Goal: Information Seeking & Learning: Learn about a topic

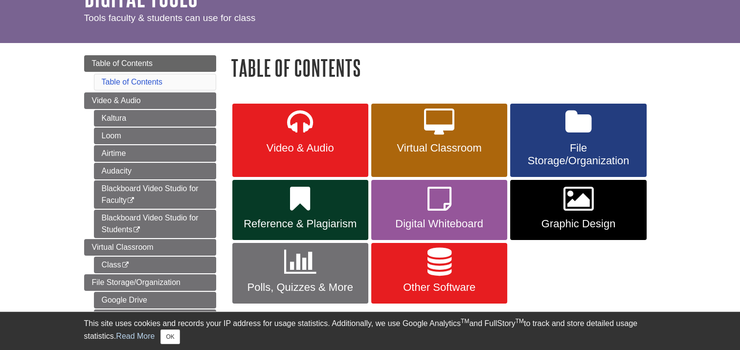
scroll to position [49, 0]
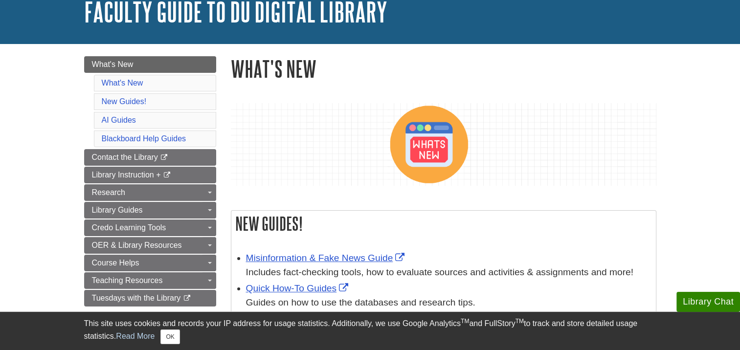
scroll to position [49, 0]
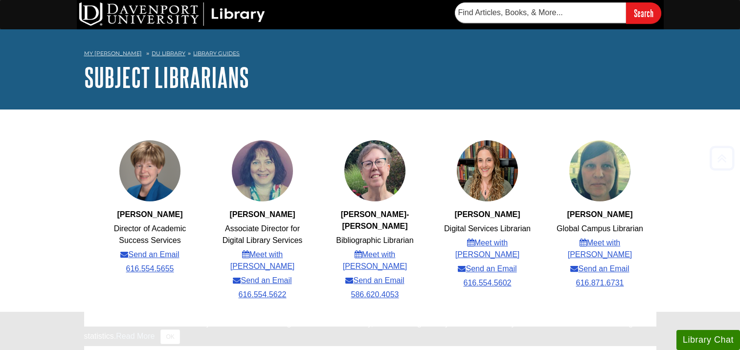
scroll to position [334, 0]
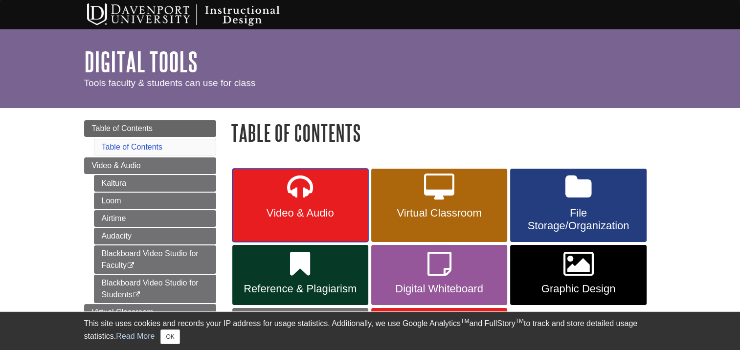
click at [310, 203] on link "Video & Audio" at bounding box center [300, 205] width 136 height 73
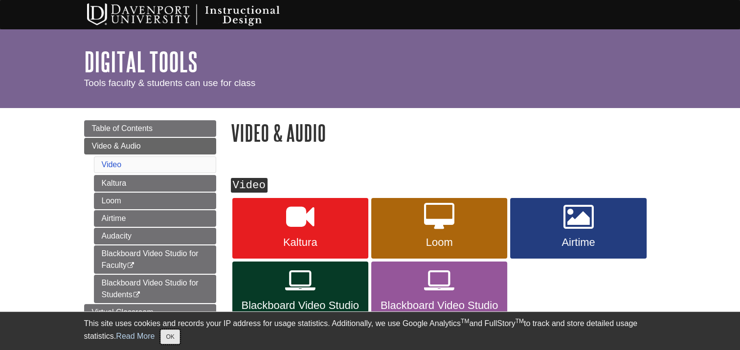
click at [172, 336] on button "OK" at bounding box center [169, 337] width 19 height 15
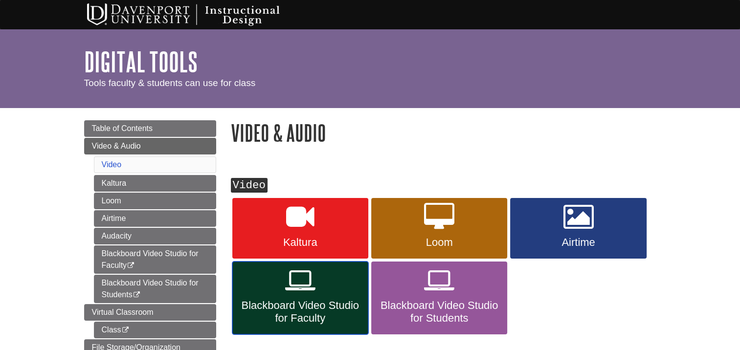
click at [302, 299] on span "Blackboard Video Studio for Faculty" at bounding box center [300, 311] width 121 height 25
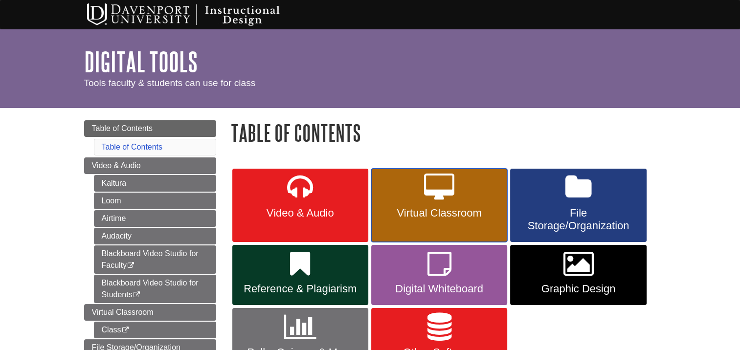
click at [421, 218] on span "Virtual Classroom" at bounding box center [438, 213] width 121 height 13
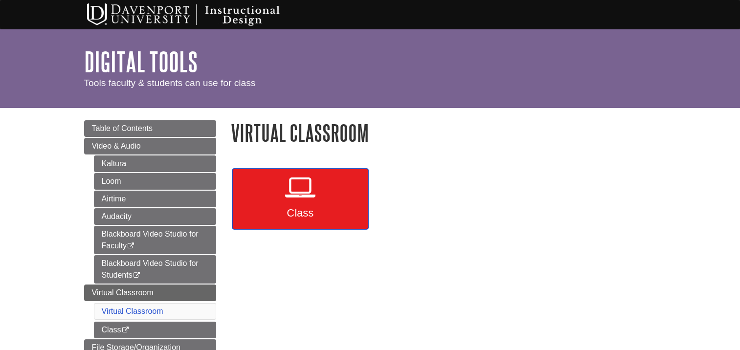
click at [307, 214] on span "Class" at bounding box center [300, 213] width 121 height 13
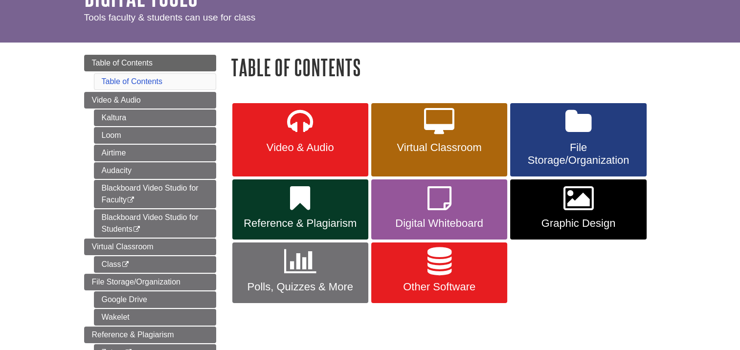
scroll to position [98, 0]
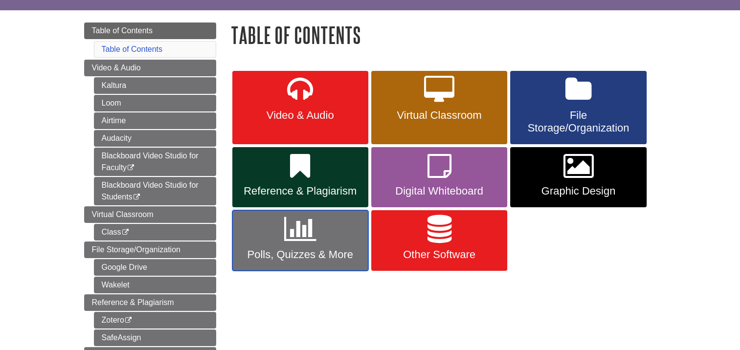
click at [307, 235] on icon at bounding box center [300, 229] width 32 height 28
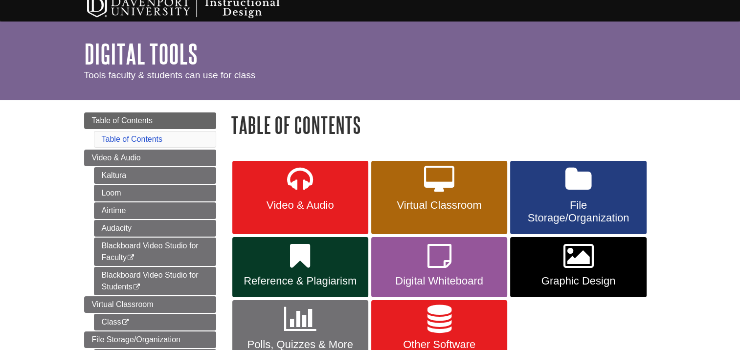
scroll to position [196, 0]
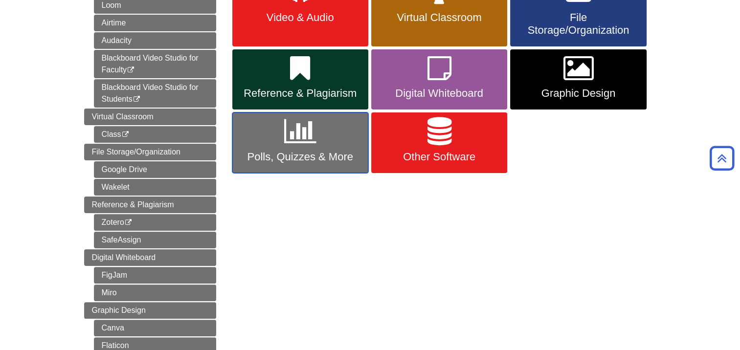
click at [306, 137] on icon at bounding box center [300, 131] width 32 height 28
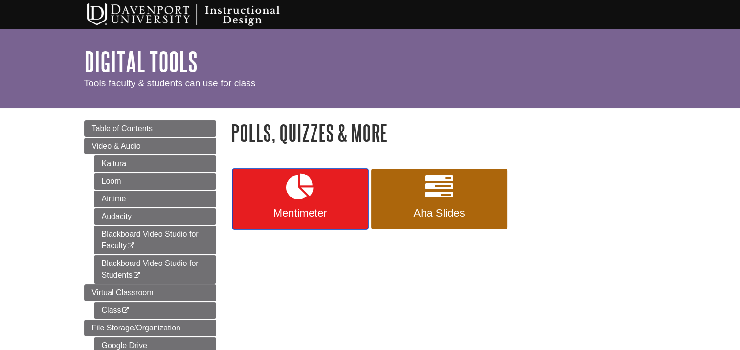
click at [302, 194] on icon at bounding box center [300, 188] width 28 height 28
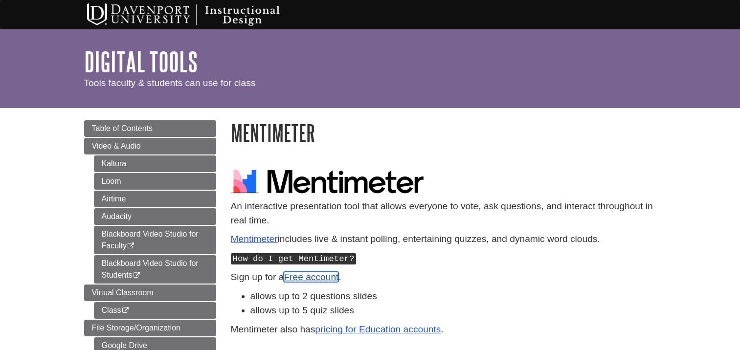
click at [300, 278] on link "Free account" at bounding box center [311, 277] width 55 height 10
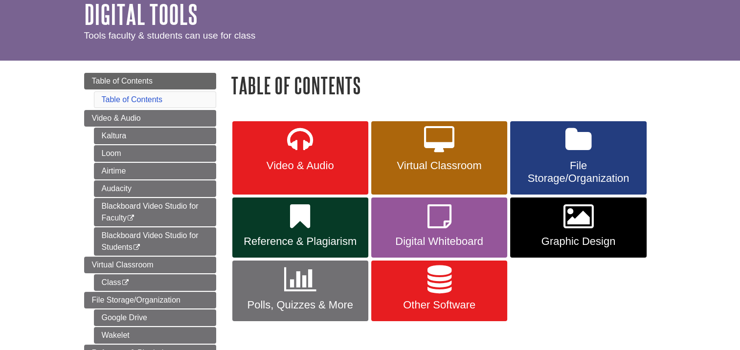
scroll to position [98, 0]
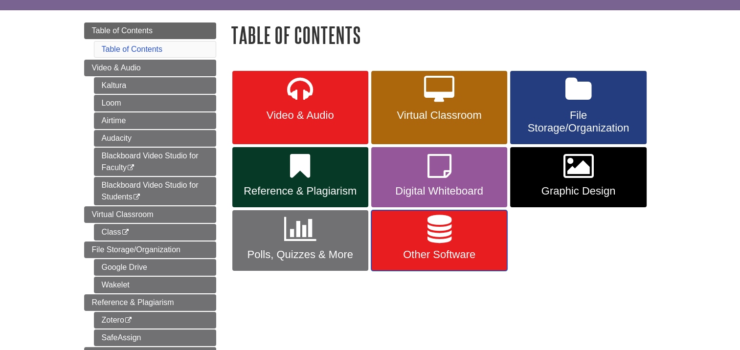
click at [420, 248] on span "Other Software" at bounding box center [438, 254] width 121 height 13
